Goal: Transaction & Acquisition: Book appointment/travel/reservation

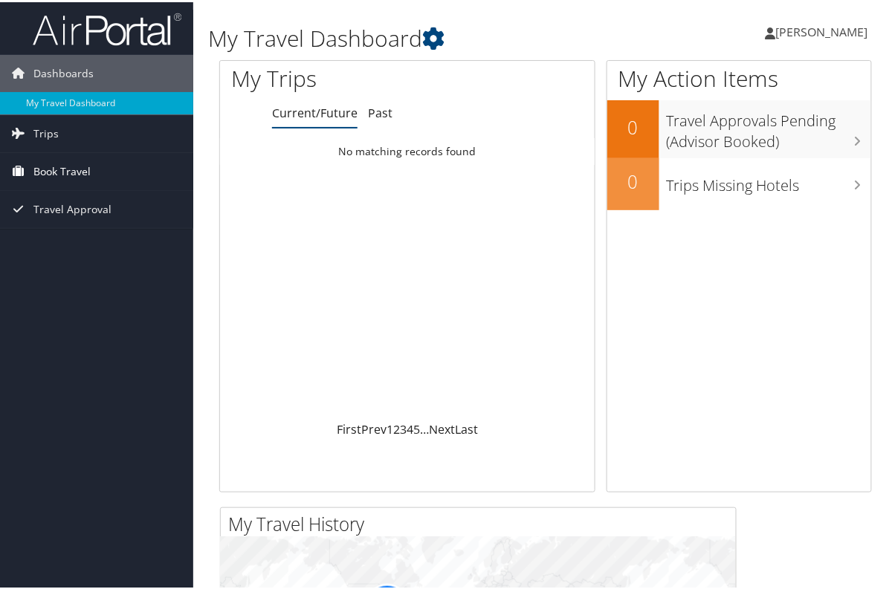
click at [62, 172] on span "Book Travel" at bounding box center [61, 169] width 57 height 37
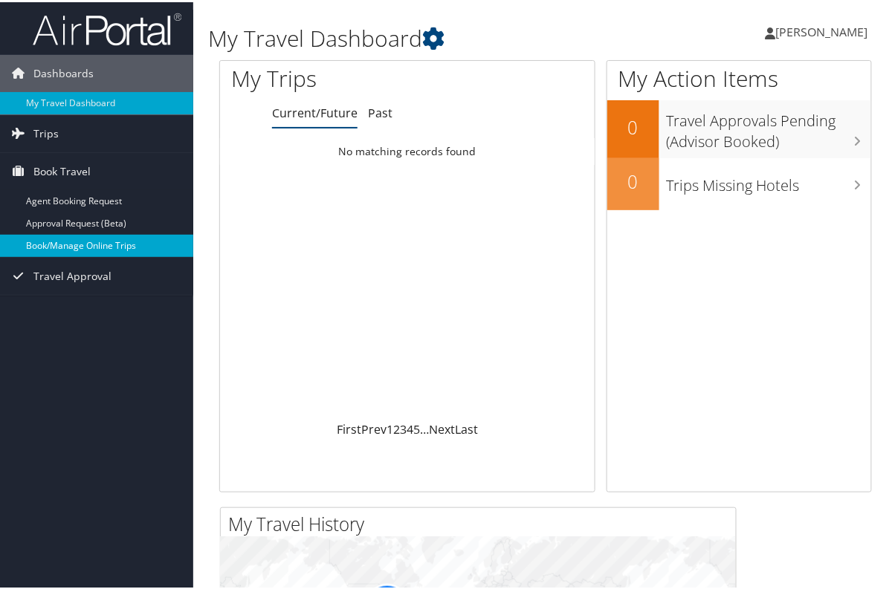
click at [68, 242] on link "Book/Manage Online Trips" at bounding box center [96, 244] width 193 height 22
click at [94, 242] on link "Book/Manage Online Trips" at bounding box center [96, 244] width 193 height 22
